Goal: Check status: Check status

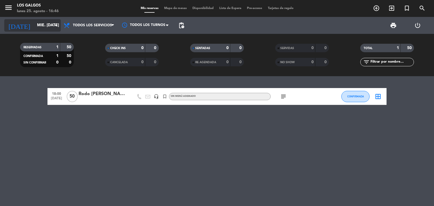
click at [51, 27] on input "mié. [DATE]" at bounding box center [61, 25] width 54 height 10
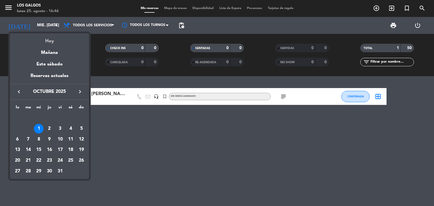
click at [46, 40] on div "Hoy" at bounding box center [49, 39] width 79 height 12
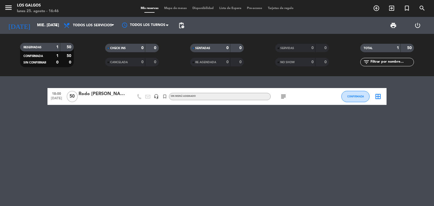
type input "lun. 25 ago."
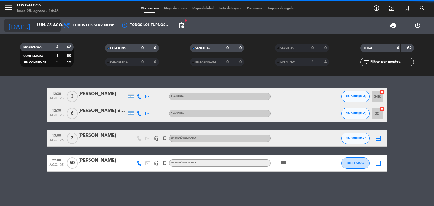
click at [53, 24] on icon "arrow_drop_down" at bounding box center [56, 25] width 7 height 7
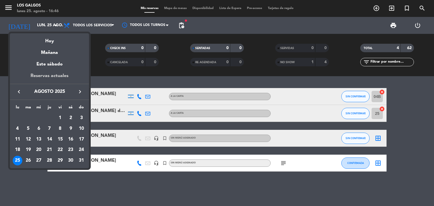
click at [47, 77] on div "Reservas actuales" at bounding box center [49, 78] width 79 height 12
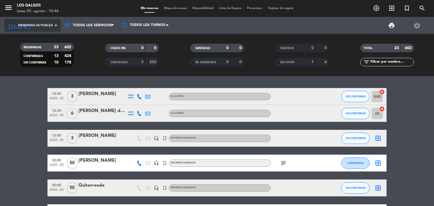
click at [48, 27] on span "Reservas actuales" at bounding box center [35, 25] width 34 height 5
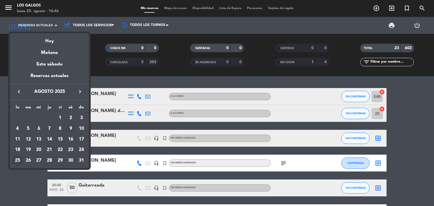
click at [72, 127] on div "9" at bounding box center [71, 129] width 10 height 10
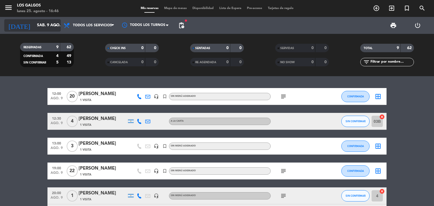
click at [48, 21] on input "sáb. 9 ago." at bounding box center [61, 25] width 54 height 10
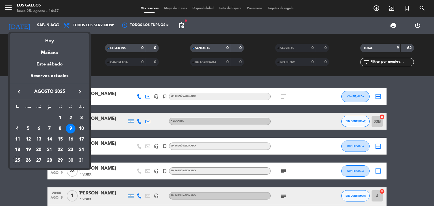
click at [53, 91] on span "agosto 2025" at bounding box center [49, 91] width 51 height 7
click at [59, 117] on div "1" at bounding box center [60, 118] width 10 height 10
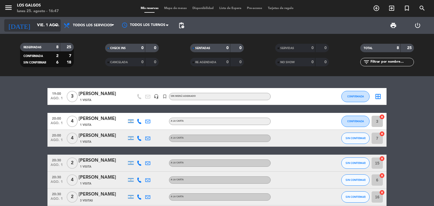
click at [49, 27] on input "vie. 1 ago." at bounding box center [61, 25] width 54 height 10
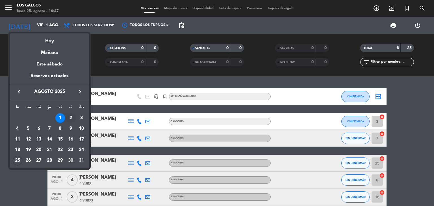
click at [70, 115] on div "2" at bounding box center [71, 118] width 10 height 10
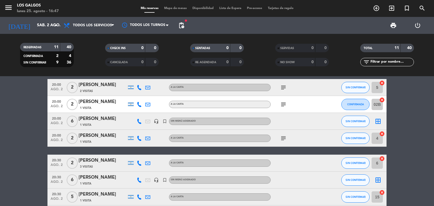
scroll to position [113, 0]
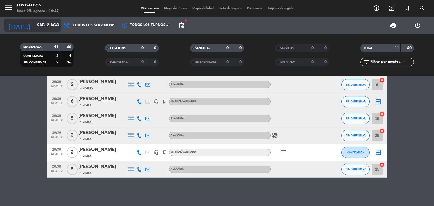
click at [46, 27] on input "sáb. 2 ago." at bounding box center [61, 25] width 54 height 10
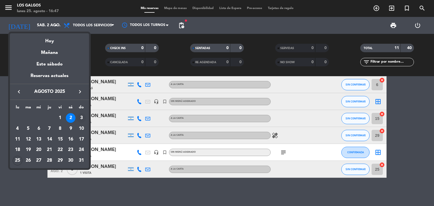
click at [80, 118] on div "3" at bounding box center [82, 118] width 10 height 10
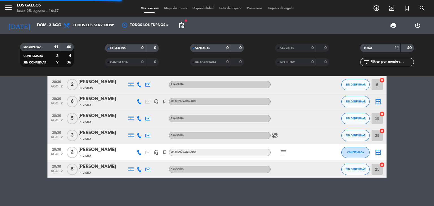
scroll to position [0, 0]
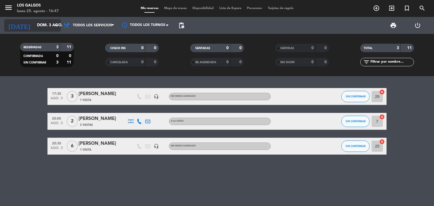
click at [52, 29] on input "dom. 3 ago." at bounding box center [61, 25] width 54 height 10
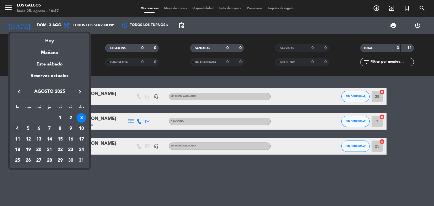
click at [18, 128] on div "4" at bounding box center [18, 129] width 10 height 10
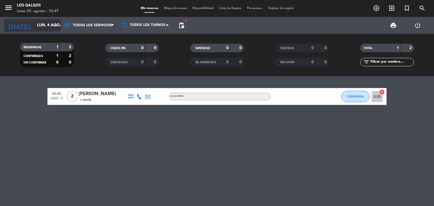
click at [47, 24] on input "lun. 4 ago." at bounding box center [61, 25] width 54 height 10
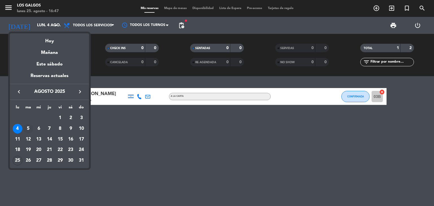
click at [28, 126] on div "5" at bounding box center [28, 129] width 10 height 10
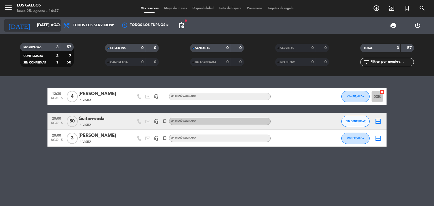
click at [54, 23] on icon "arrow_drop_down" at bounding box center [56, 25] width 7 height 7
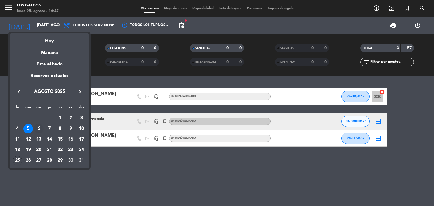
click at [38, 128] on div "6" at bounding box center [39, 129] width 10 height 10
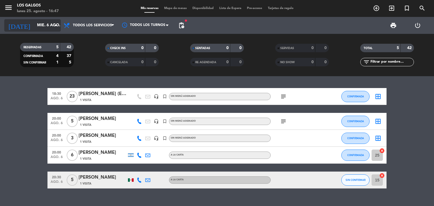
click at [51, 25] on input "mié. 6 ago." at bounding box center [61, 25] width 54 height 10
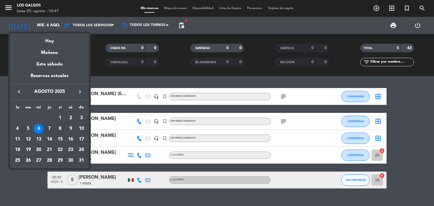
click at [49, 125] on div "7" at bounding box center [50, 129] width 10 height 10
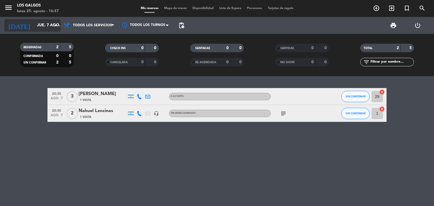
click at [55, 27] on icon "arrow_drop_down" at bounding box center [56, 25] width 7 height 7
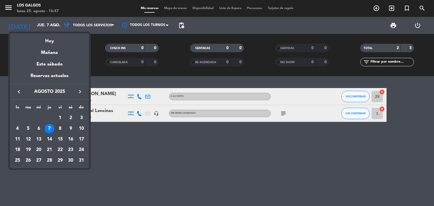
click at [59, 129] on div "8" at bounding box center [60, 129] width 10 height 10
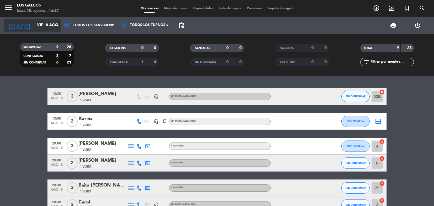
click at [52, 24] on input "vie. 8 ago." at bounding box center [61, 25] width 54 height 10
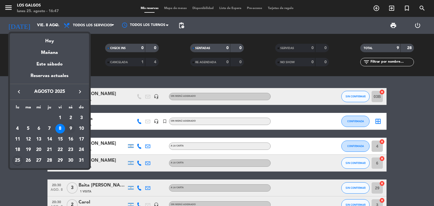
click at [70, 127] on div "9" at bounding box center [71, 129] width 10 height 10
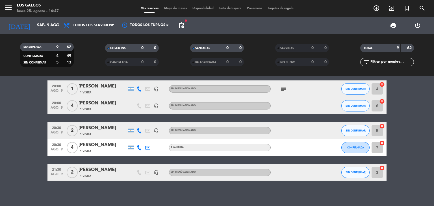
scroll to position [110, 0]
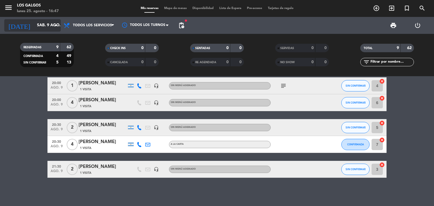
click at [53, 25] on icon "arrow_drop_down" at bounding box center [56, 25] width 7 height 7
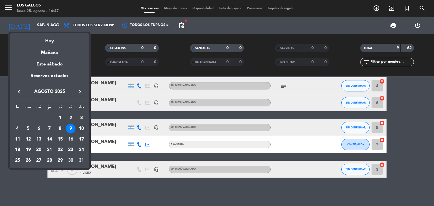
click at [81, 128] on div "10" at bounding box center [82, 129] width 10 height 10
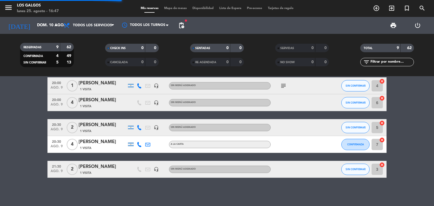
scroll to position [0, 0]
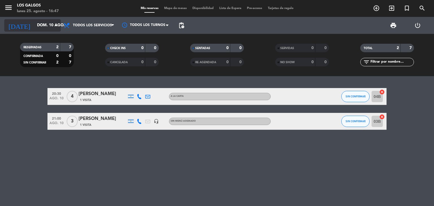
click at [34, 26] on input "dom. 10 ago." at bounding box center [61, 25] width 54 height 10
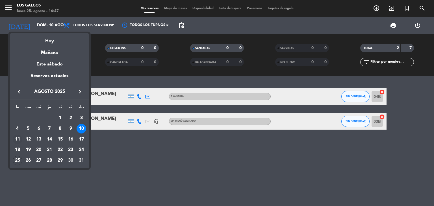
click at [20, 141] on div "11" at bounding box center [18, 140] width 10 height 10
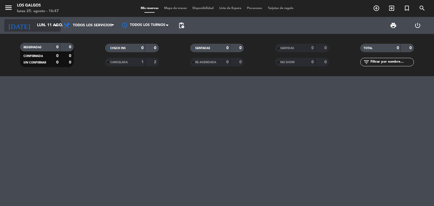
click at [39, 21] on input "lun. 11 ago." at bounding box center [61, 25] width 54 height 10
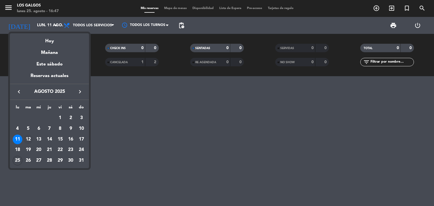
click at [29, 141] on div "12" at bounding box center [28, 140] width 10 height 10
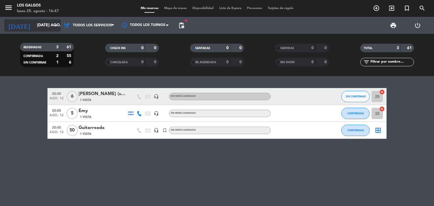
click at [53, 22] on icon "arrow_drop_down" at bounding box center [56, 25] width 7 height 7
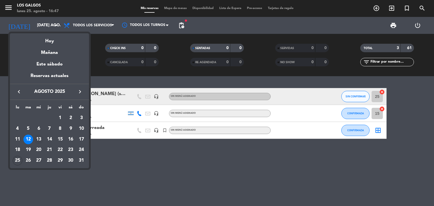
click at [39, 138] on div "13" at bounding box center [39, 140] width 10 height 10
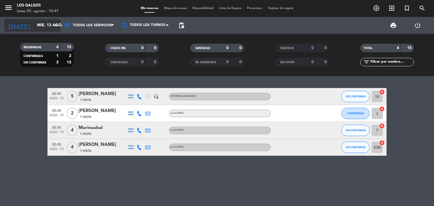
click at [55, 27] on icon "arrow_drop_down" at bounding box center [56, 25] width 7 height 7
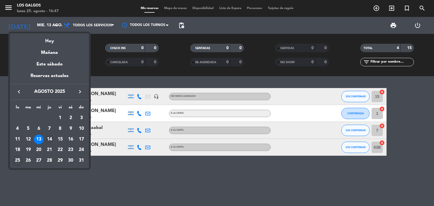
click at [49, 138] on div "14" at bounding box center [50, 140] width 10 height 10
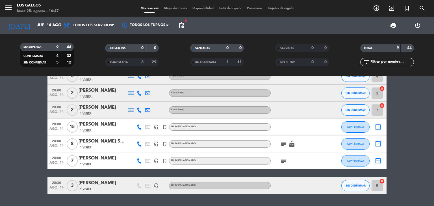
scroll to position [87, 0]
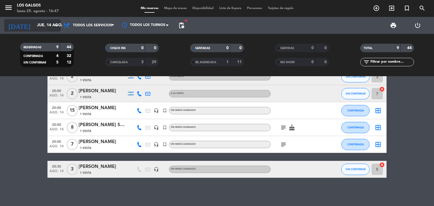
click at [47, 23] on input "jue. 14 ago." at bounding box center [61, 25] width 54 height 10
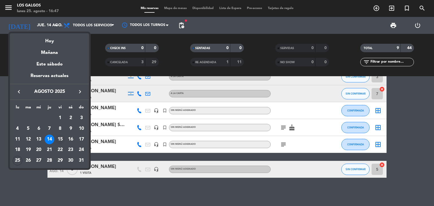
click at [60, 139] on div "15" at bounding box center [60, 140] width 10 height 10
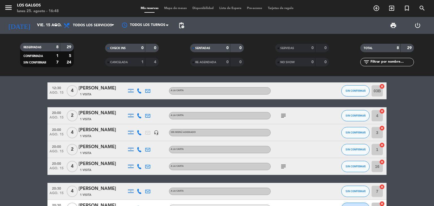
scroll to position [0, 0]
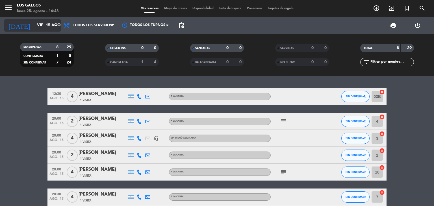
click at [49, 25] on input "vie. 15 ago." at bounding box center [61, 25] width 54 height 10
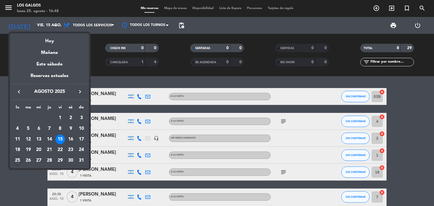
click at [71, 136] on div "16" at bounding box center [71, 140] width 10 height 10
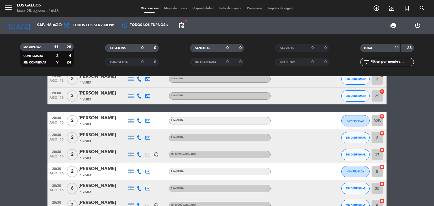
scroll to position [113, 0]
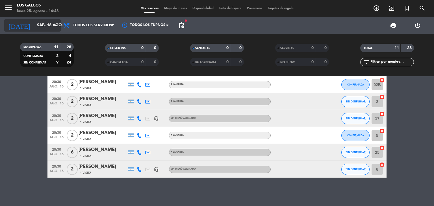
click at [50, 26] on input "sáb. 16 ago." at bounding box center [61, 25] width 54 height 10
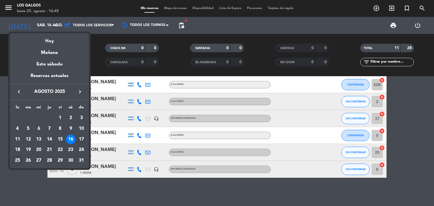
click at [81, 140] on div "17" at bounding box center [82, 140] width 10 height 10
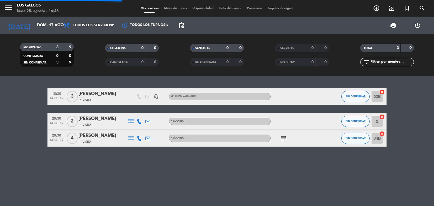
scroll to position [0, 0]
click at [34, 27] on input "dom. 17 ago." at bounding box center [61, 25] width 54 height 10
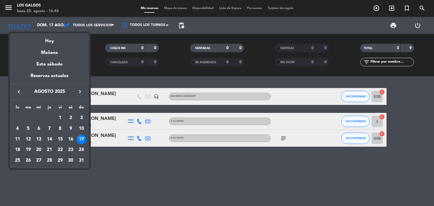
click at [19, 149] on div "18" at bounding box center [18, 150] width 10 height 10
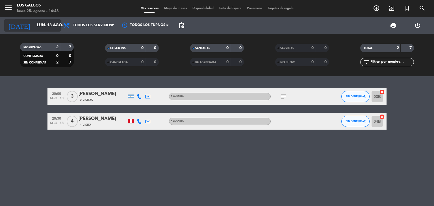
click at [37, 25] on input "lun. 18 ago." at bounding box center [61, 25] width 54 height 10
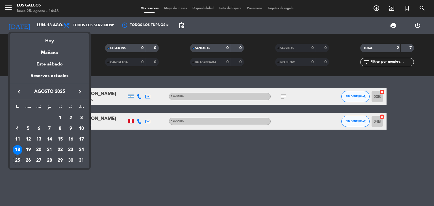
click at [29, 147] on div "19" at bounding box center [28, 150] width 10 height 10
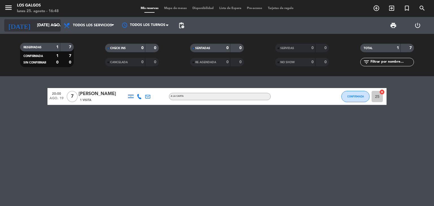
click at [42, 27] on input "[DATE] ago." at bounding box center [61, 25] width 54 height 10
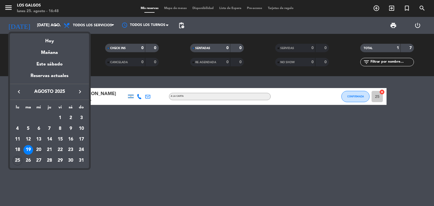
click at [39, 152] on div "20" at bounding box center [39, 150] width 10 height 10
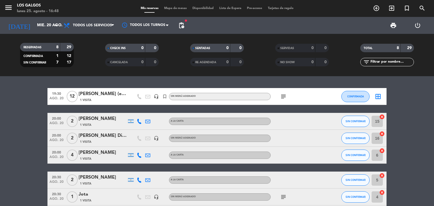
scroll to position [62, 0]
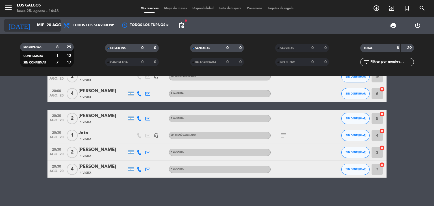
click at [38, 21] on input "mié. 20 ago." at bounding box center [61, 25] width 54 height 10
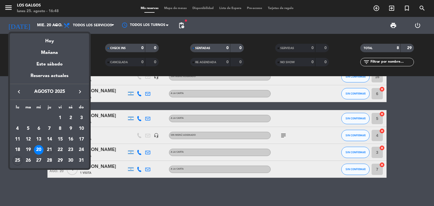
click at [49, 148] on div "21" at bounding box center [50, 150] width 10 height 10
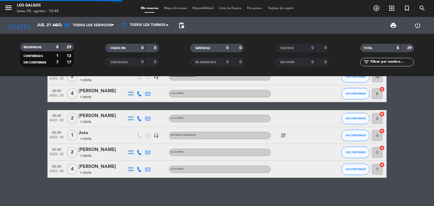
scroll to position [0, 0]
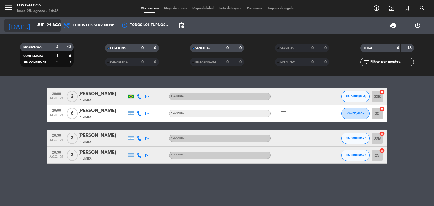
click at [42, 26] on input "jue. 21 ago." at bounding box center [61, 25] width 54 height 10
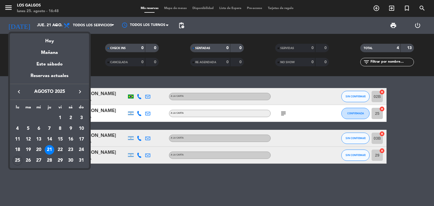
click at [62, 149] on div "22" at bounding box center [60, 150] width 10 height 10
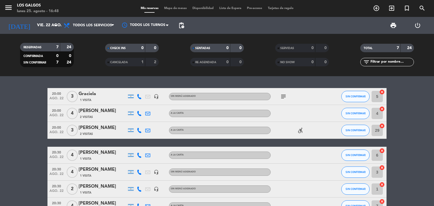
scroll to position [37, 0]
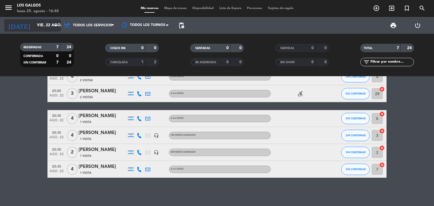
click at [34, 20] on input "vie. 22 ago." at bounding box center [61, 25] width 54 height 10
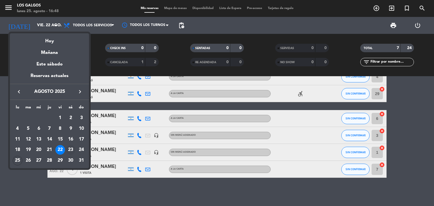
click at [70, 147] on div "23" at bounding box center [71, 150] width 10 height 10
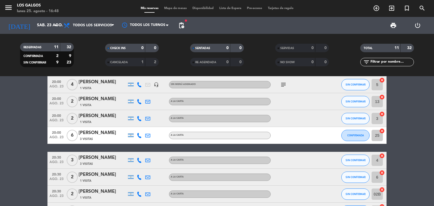
scroll to position [113, 0]
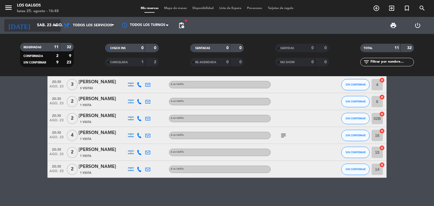
click at [45, 25] on input "sáb. 23 ago." at bounding box center [61, 25] width 54 height 10
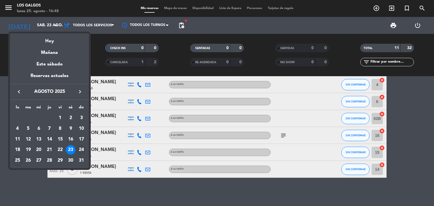
click at [81, 148] on div "24" at bounding box center [82, 150] width 10 height 10
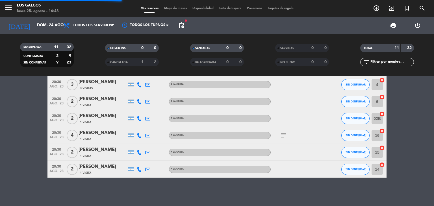
scroll to position [0, 0]
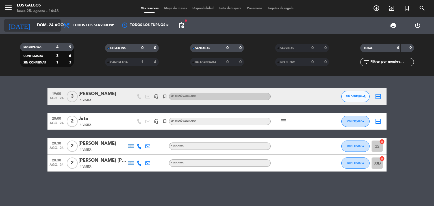
click at [37, 25] on input "dom. 24 ago." at bounding box center [61, 25] width 54 height 10
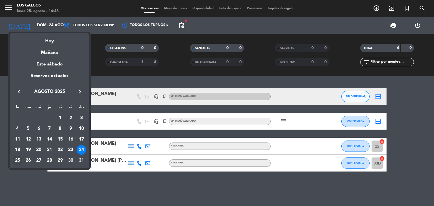
click at [18, 159] on div "25" at bounding box center [18, 161] width 10 height 10
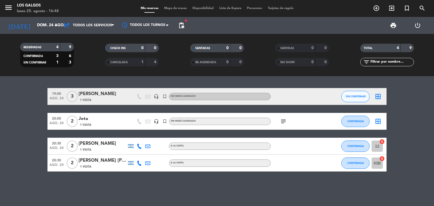
type input "lun. 25 ago."
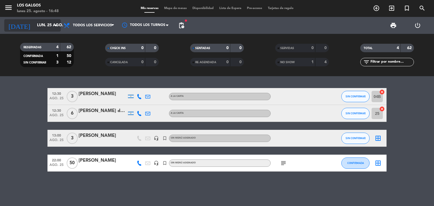
click at [46, 26] on input "lun. 25 ago." at bounding box center [61, 25] width 54 height 10
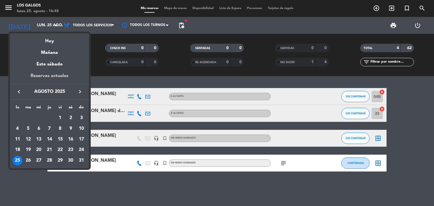
click at [46, 76] on div "Reservas actuales" at bounding box center [49, 78] width 79 height 12
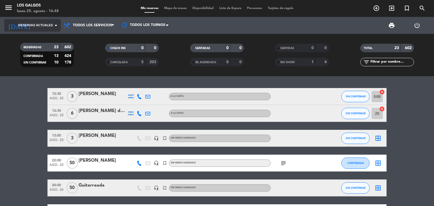
click at [47, 25] on span "Reservas actuales" at bounding box center [35, 25] width 34 height 5
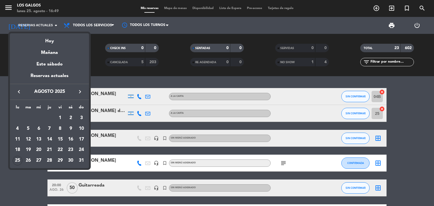
click at [5, 111] on div at bounding box center [217, 103] width 434 height 206
